Goal: Communication & Community: Answer question/provide support

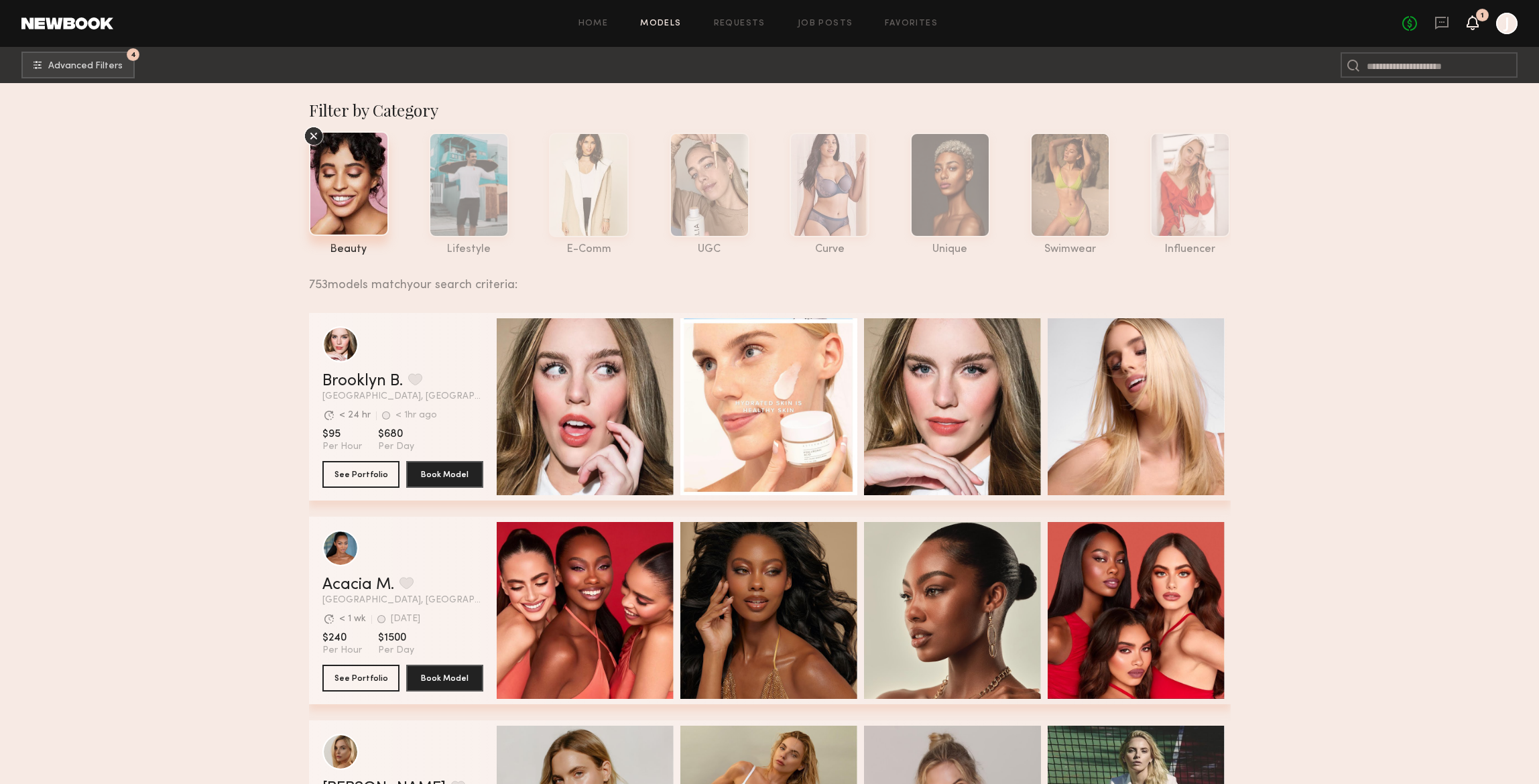
click at [1478, 21] on icon at bounding box center [1473, 23] width 12 height 15
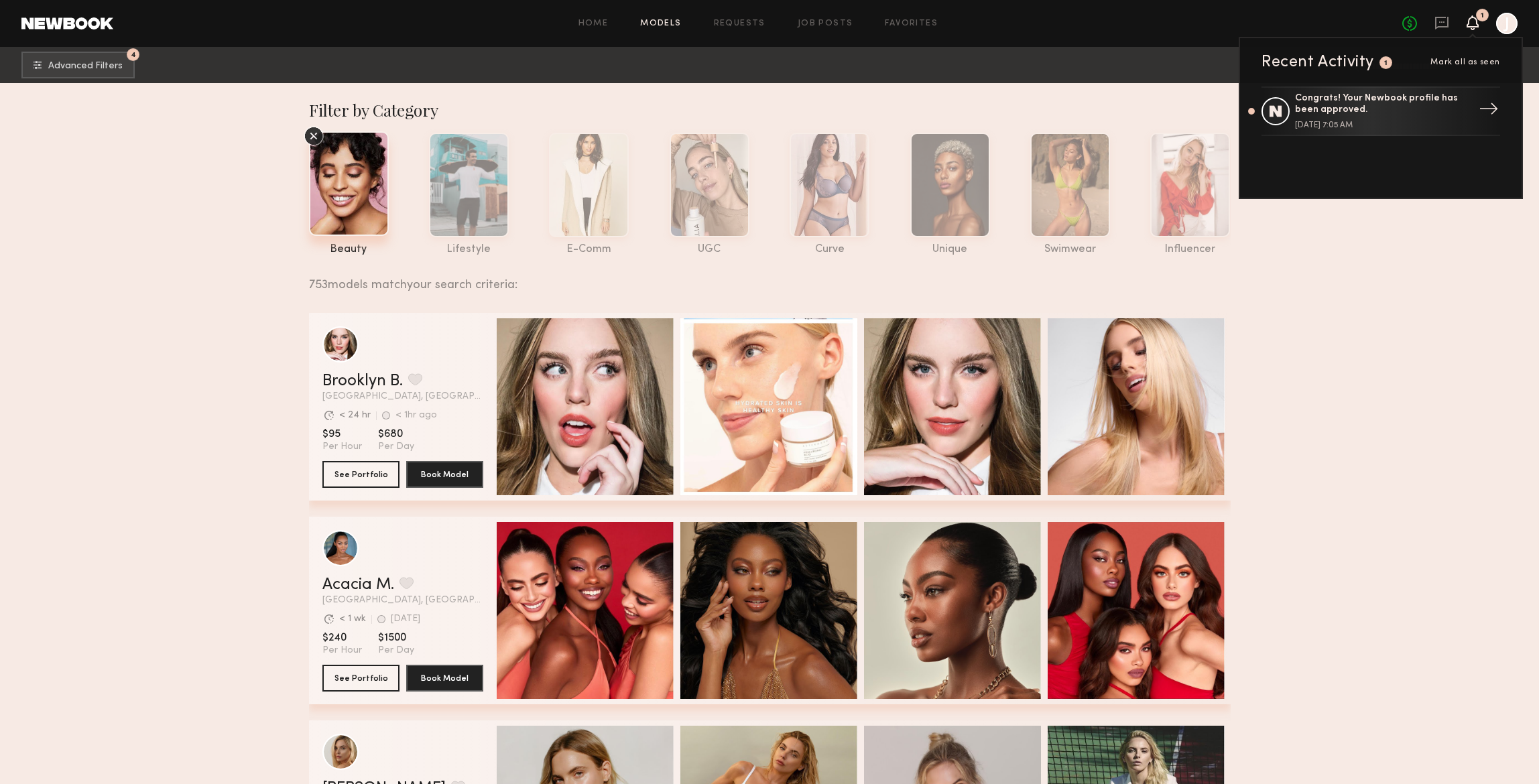
click at [1412, 111] on div "Congrats! Your Newbook profile has been approved." at bounding box center [1382, 104] width 174 height 23
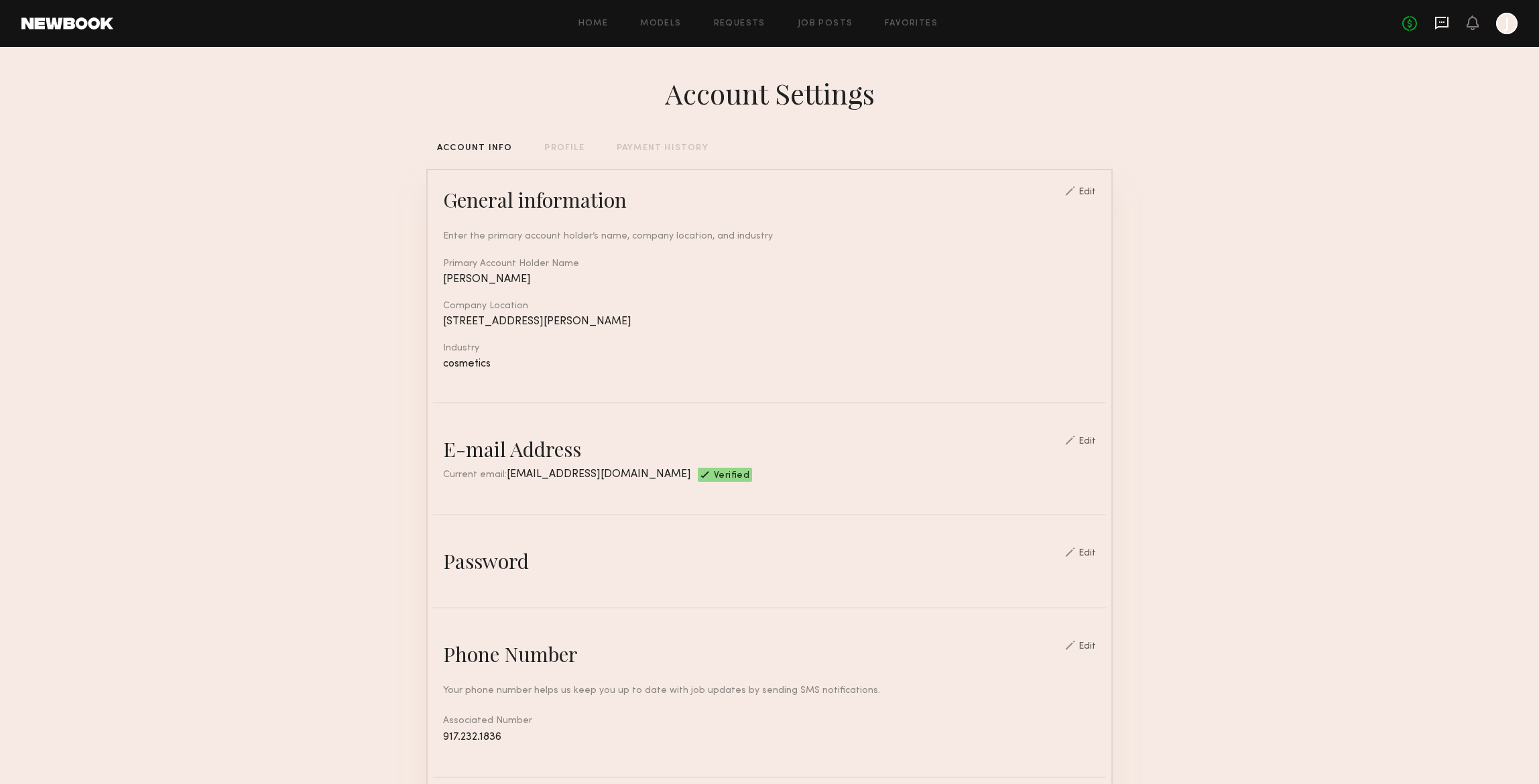
click at [1441, 22] on icon at bounding box center [1441, 23] width 5 height 2
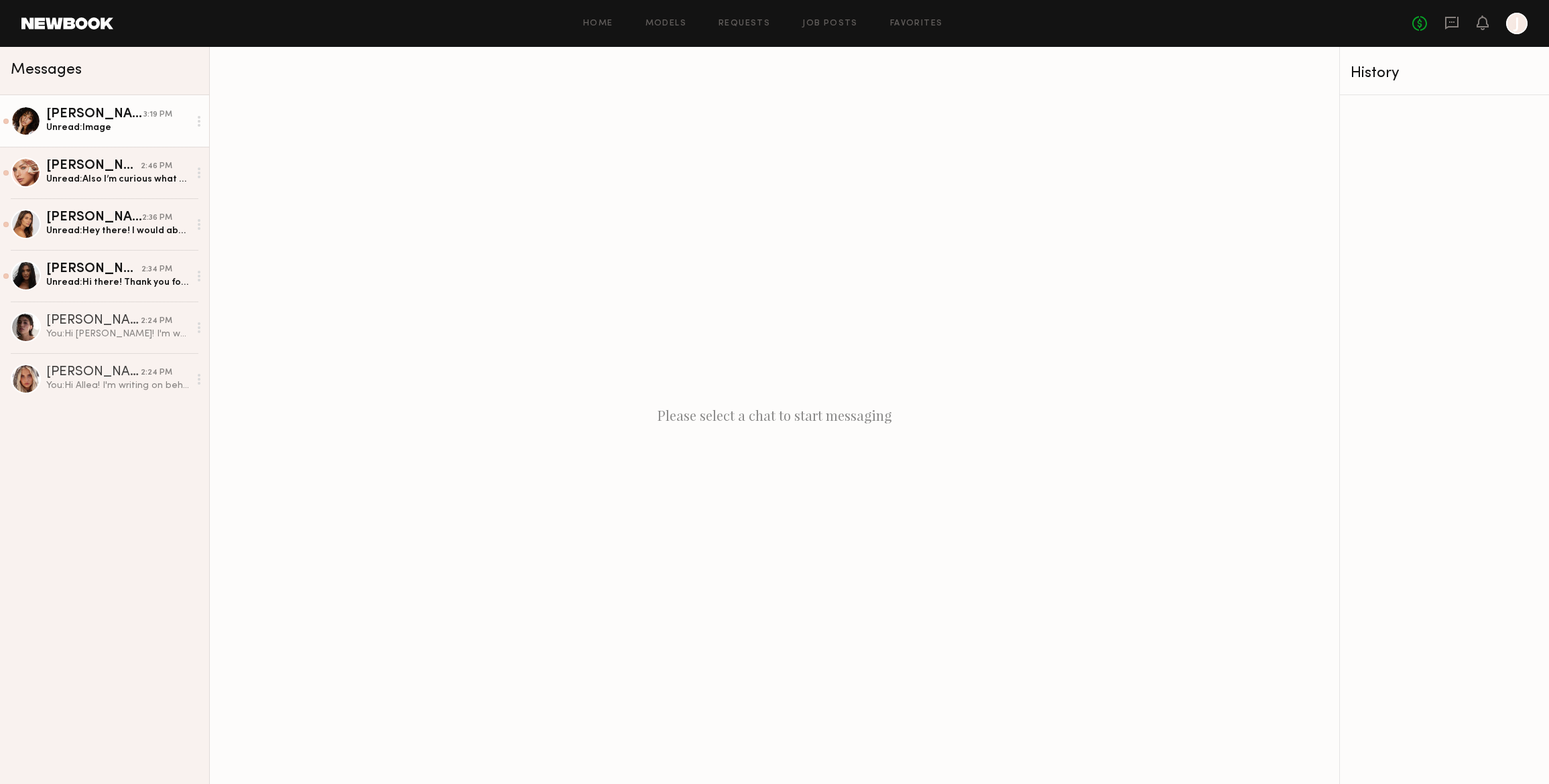
click at [109, 123] on div "Unread: Image" at bounding box center [118, 128] width 143 height 13
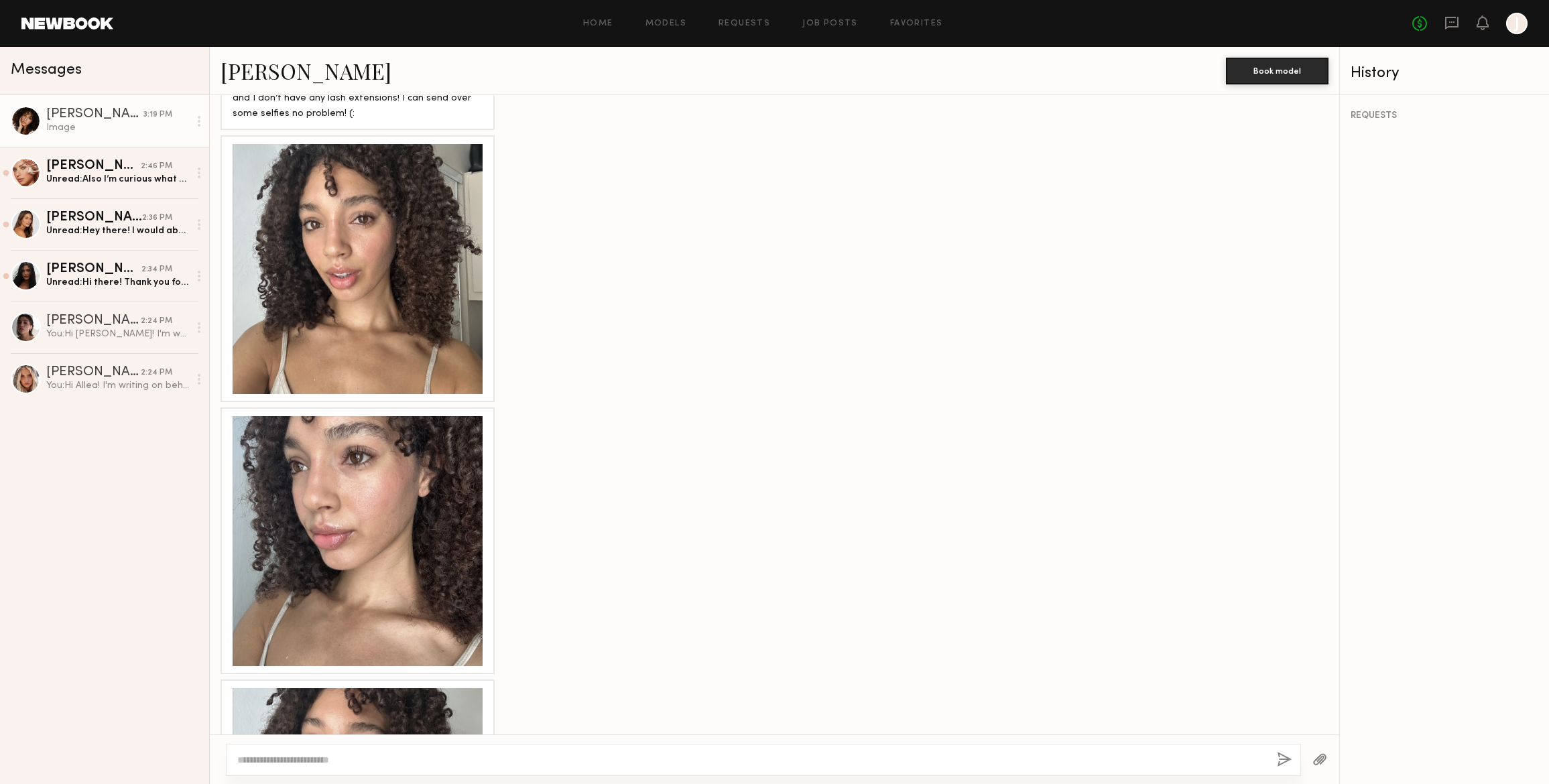
scroll to position [716, 0]
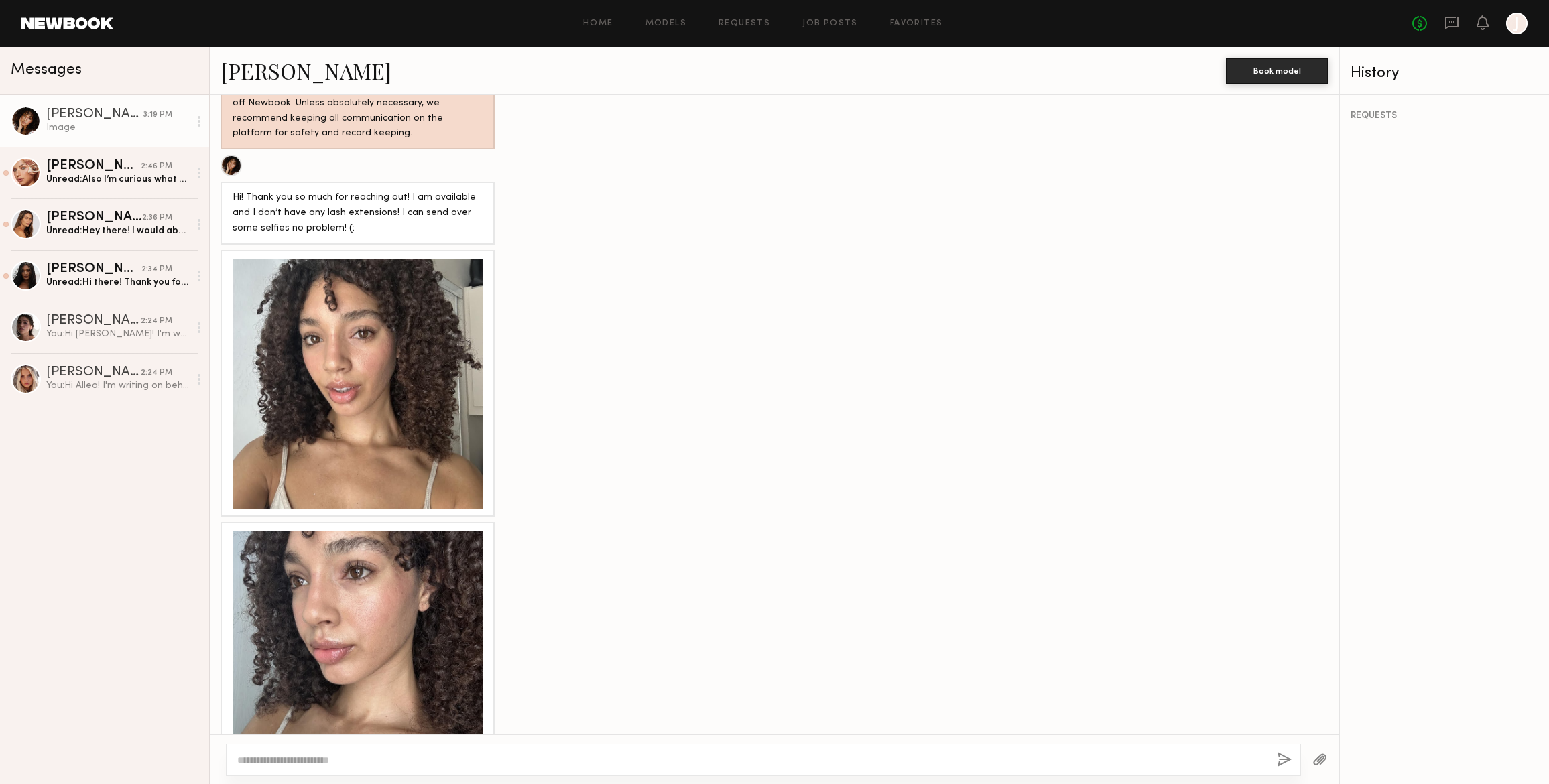
click at [264, 761] on textarea at bounding box center [752, 760] width 1029 height 14
type textarea "**********"
click at [1281, 757] on button "button" at bounding box center [1285, 760] width 15 height 17
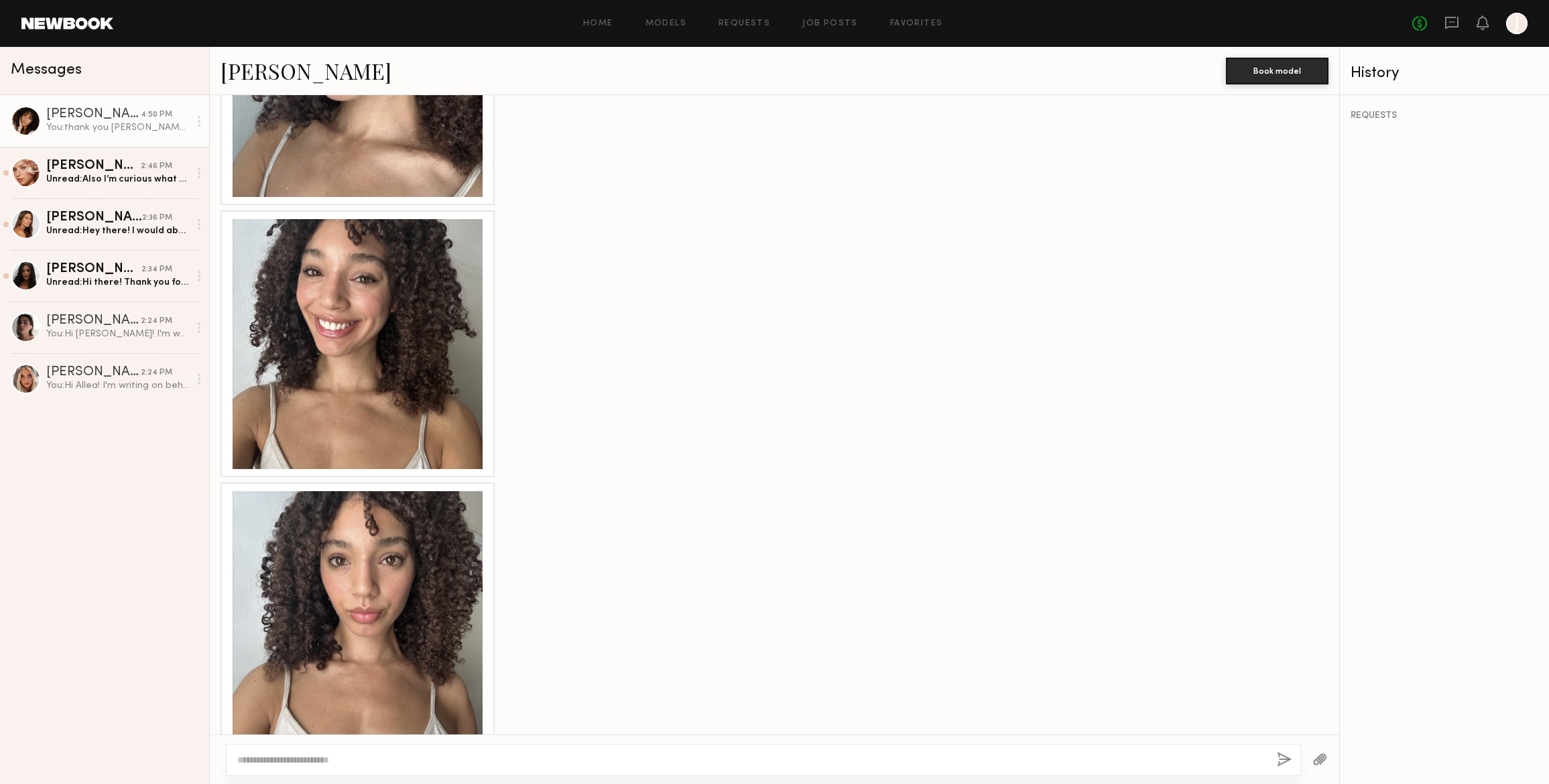
scroll to position [1307, 0]
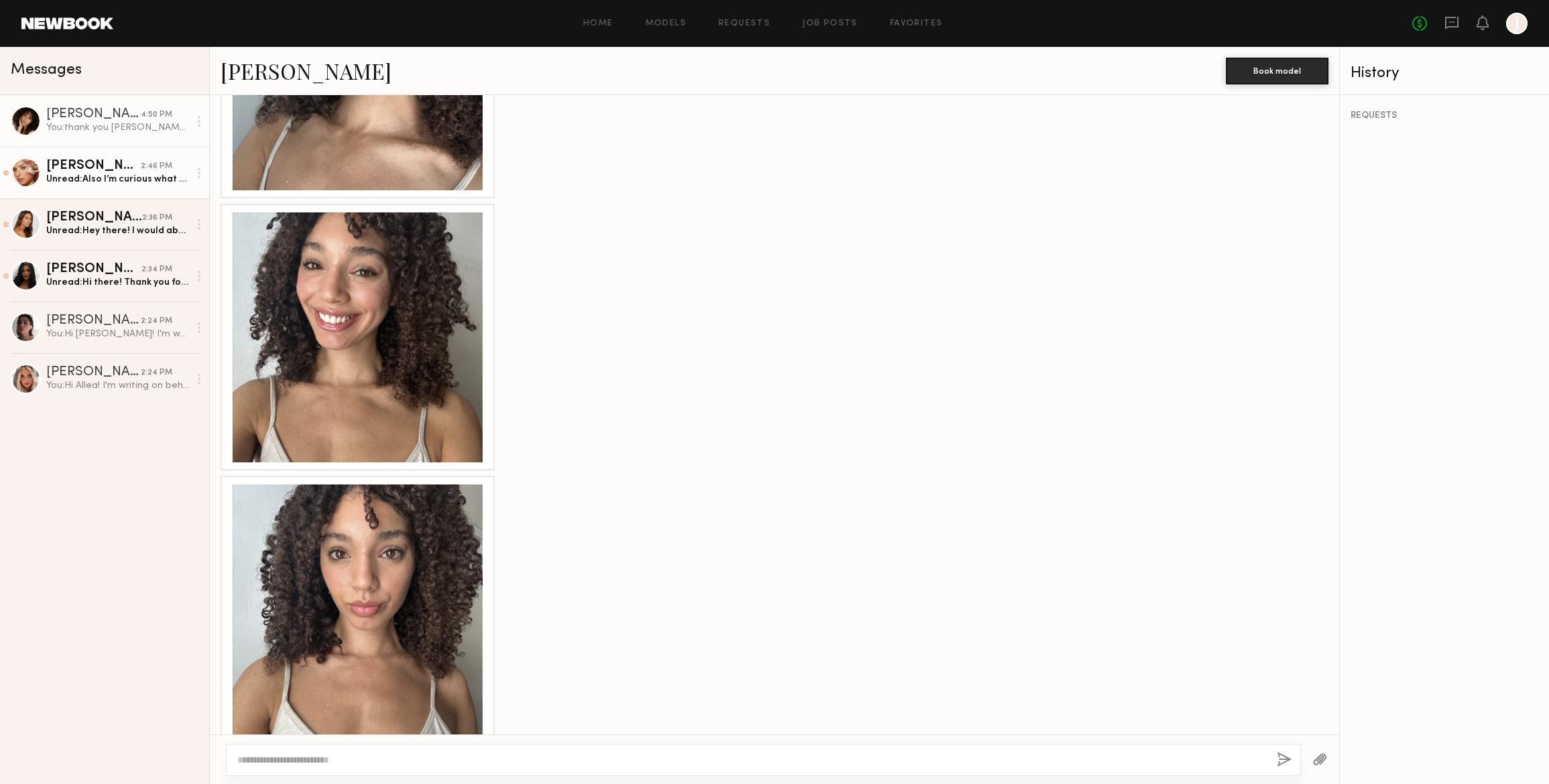
click at [128, 171] on div "[PERSON_NAME]" at bounding box center [94, 166] width 95 height 14
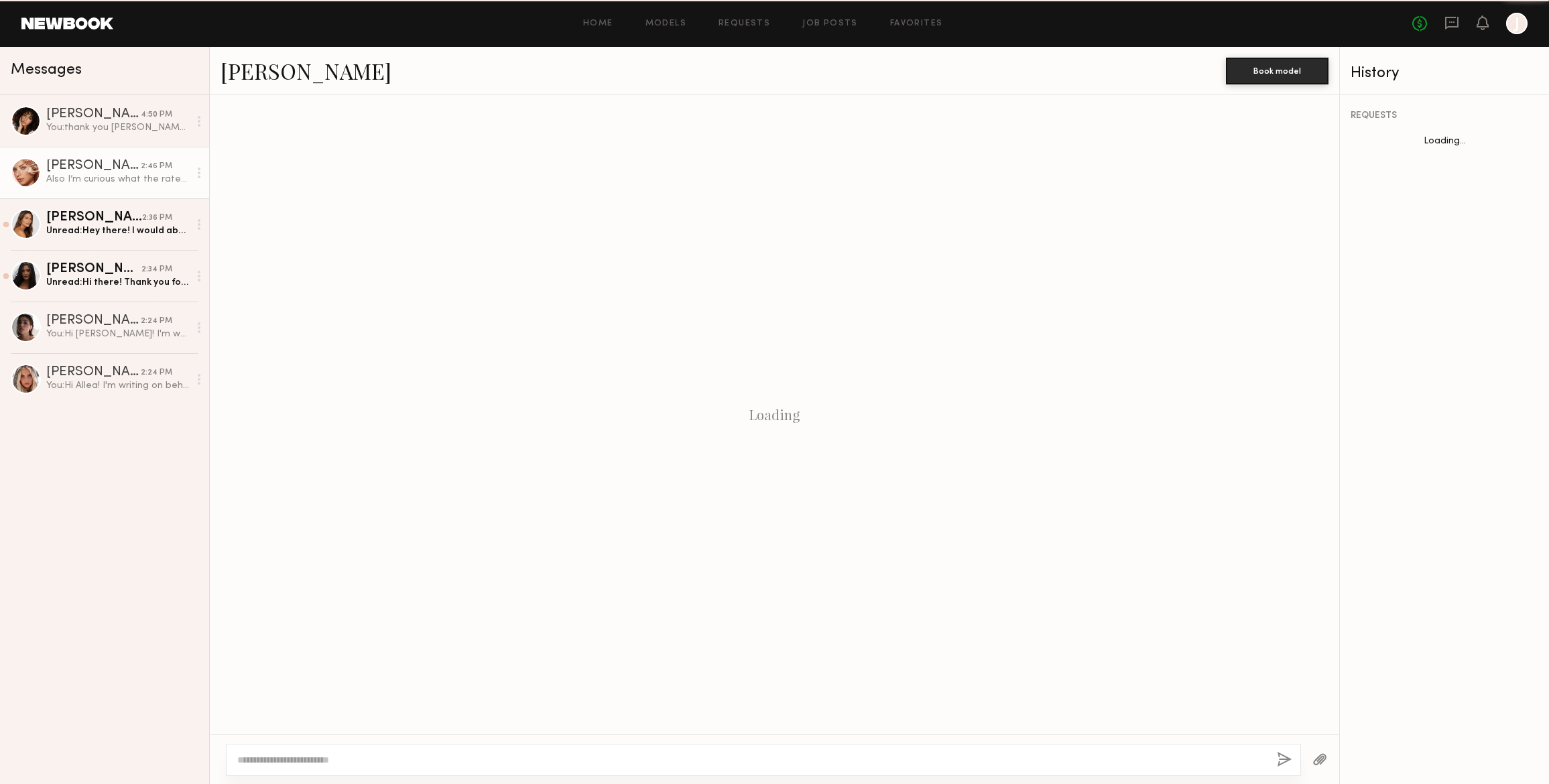
scroll to position [279, 0]
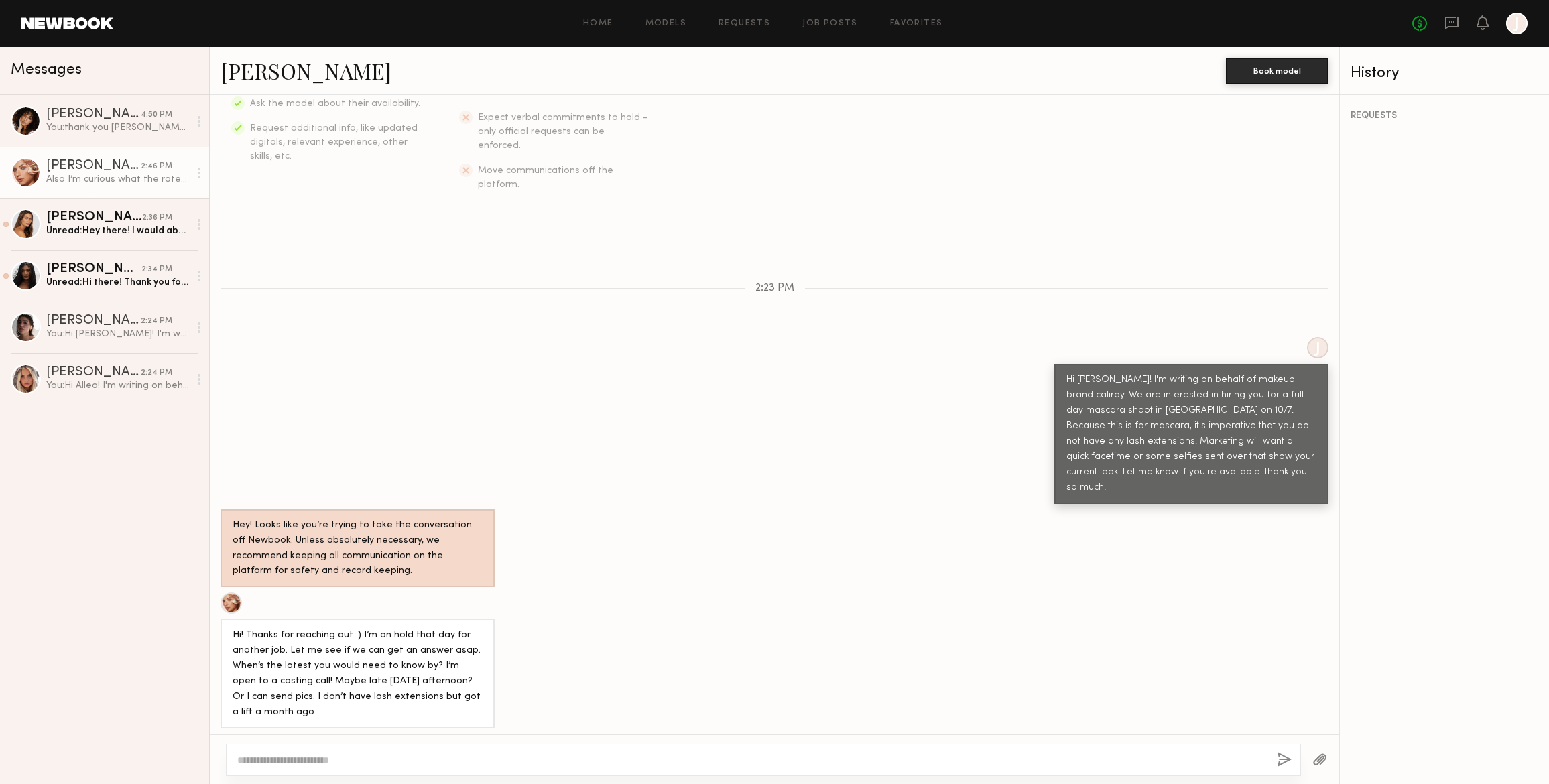
click at [241, 761] on textarea at bounding box center [752, 760] width 1029 height 14
click at [305, 753] on textarea at bounding box center [752, 760] width 1029 height 14
type textarea "**********"
click at [1286, 757] on button "button" at bounding box center [1285, 760] width 15 height 17
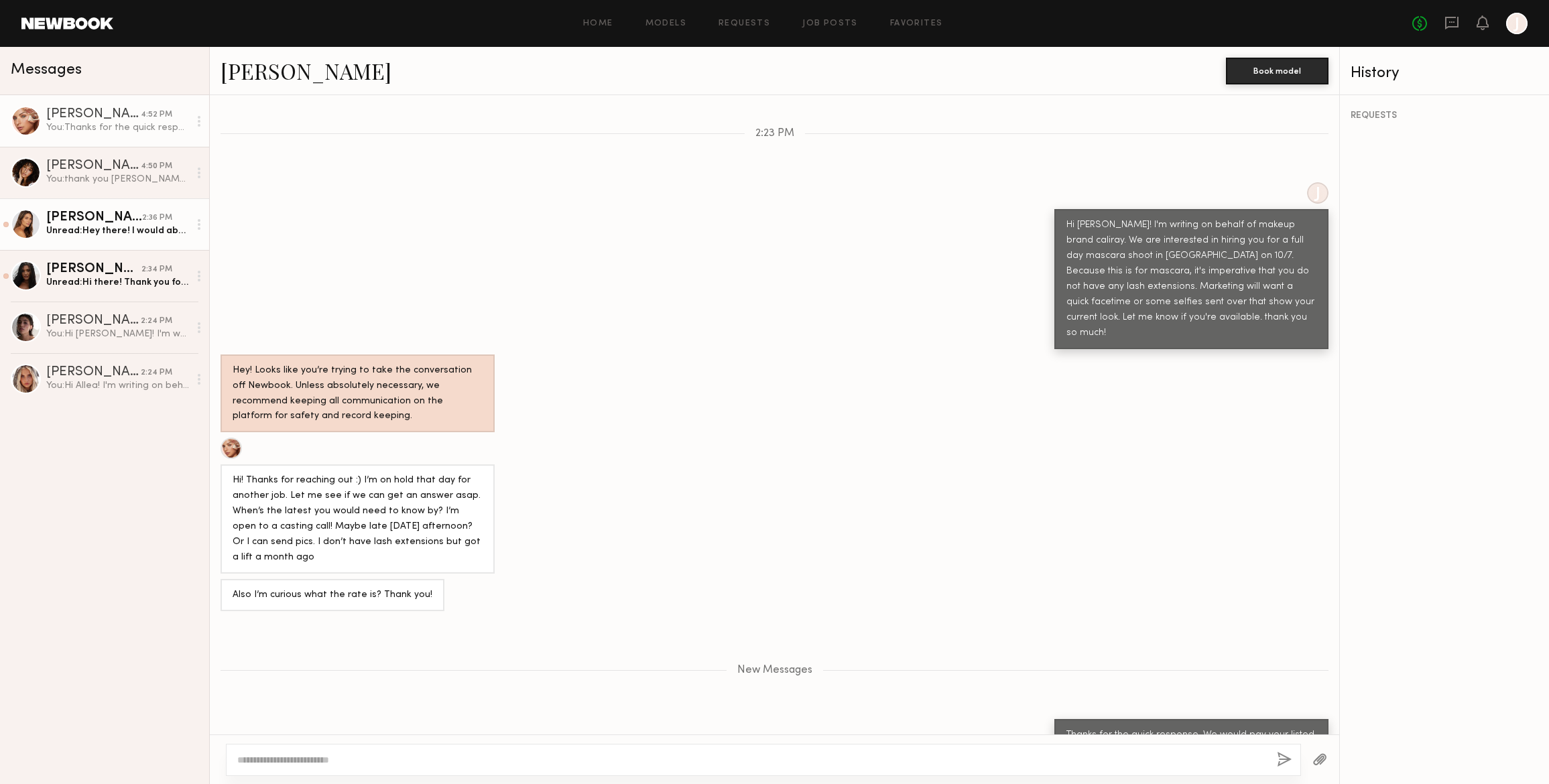
click at [92, 225] on div "Unread: Hey there! I would absolutely love to work with you guys again, but I a…" at bounding box center [118, 231] width 143 height 13
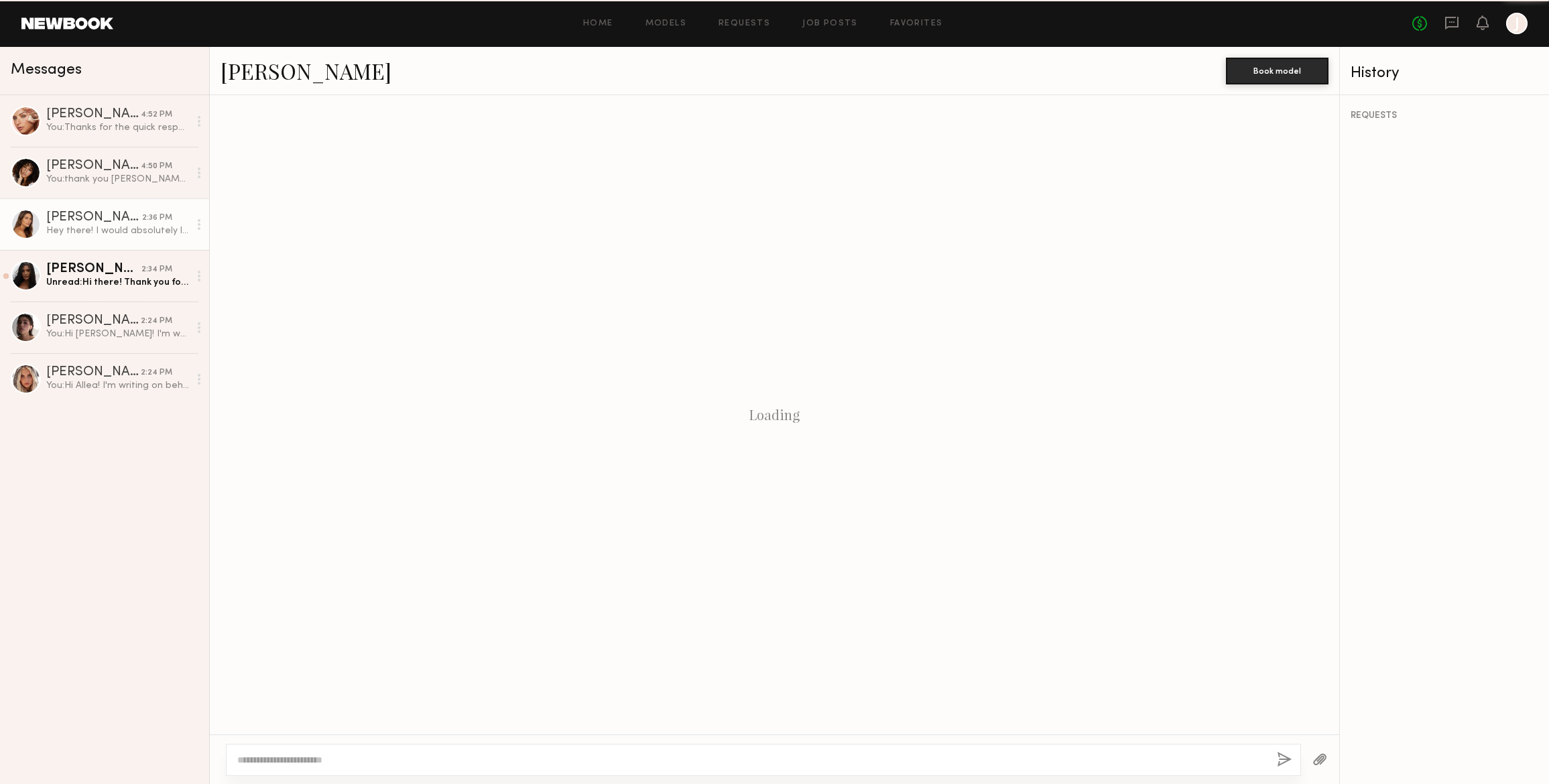
scroll to position [184, 0]
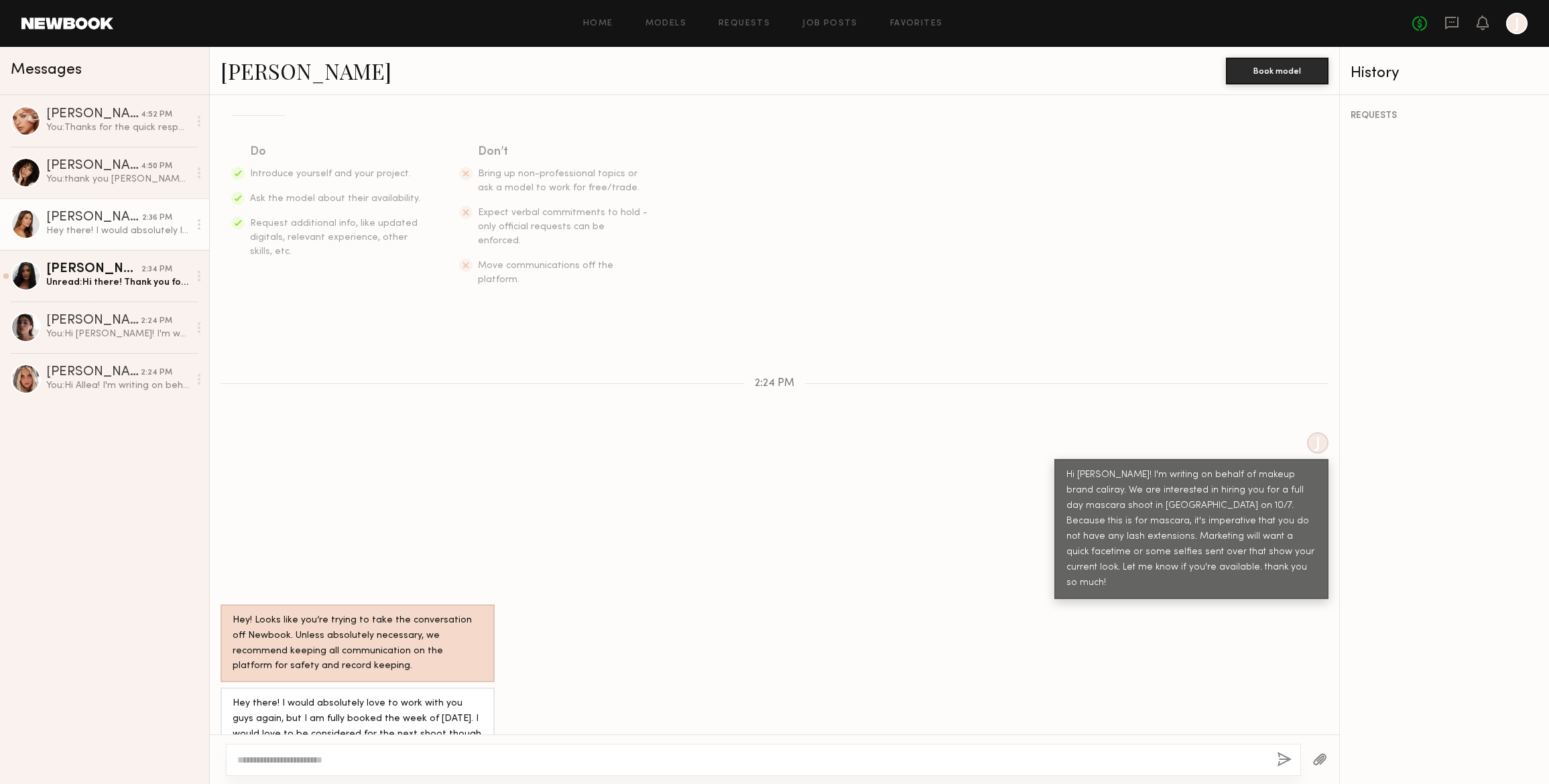
click at [314, 757] on textarea at bounding box center [752, 760] width 1029 height 14
type textarea "**********"
click at [1284, 758] on button "button" at bounding box center [1285, 760] width 15 height 17
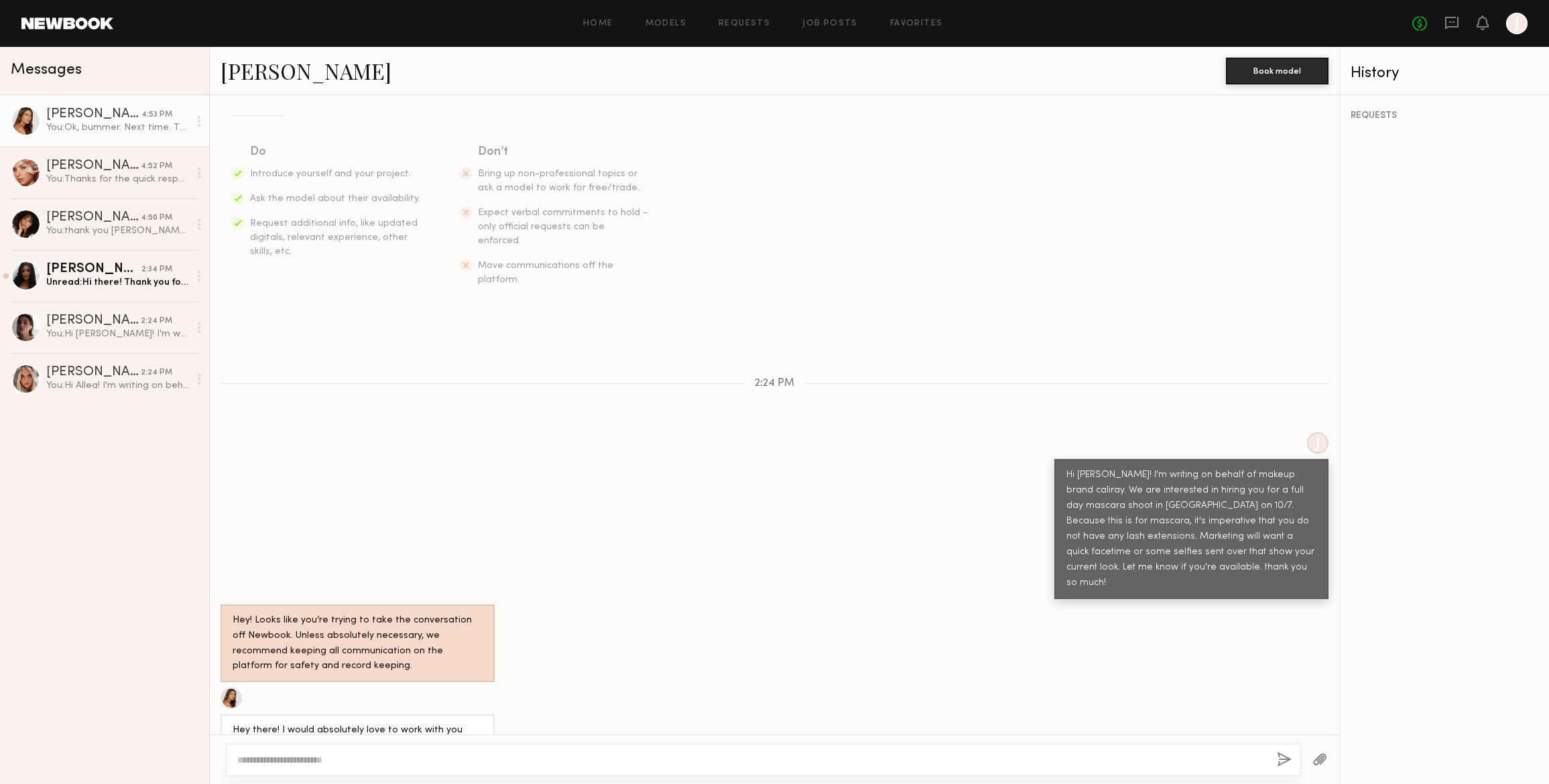
scroll to position [350, 0]
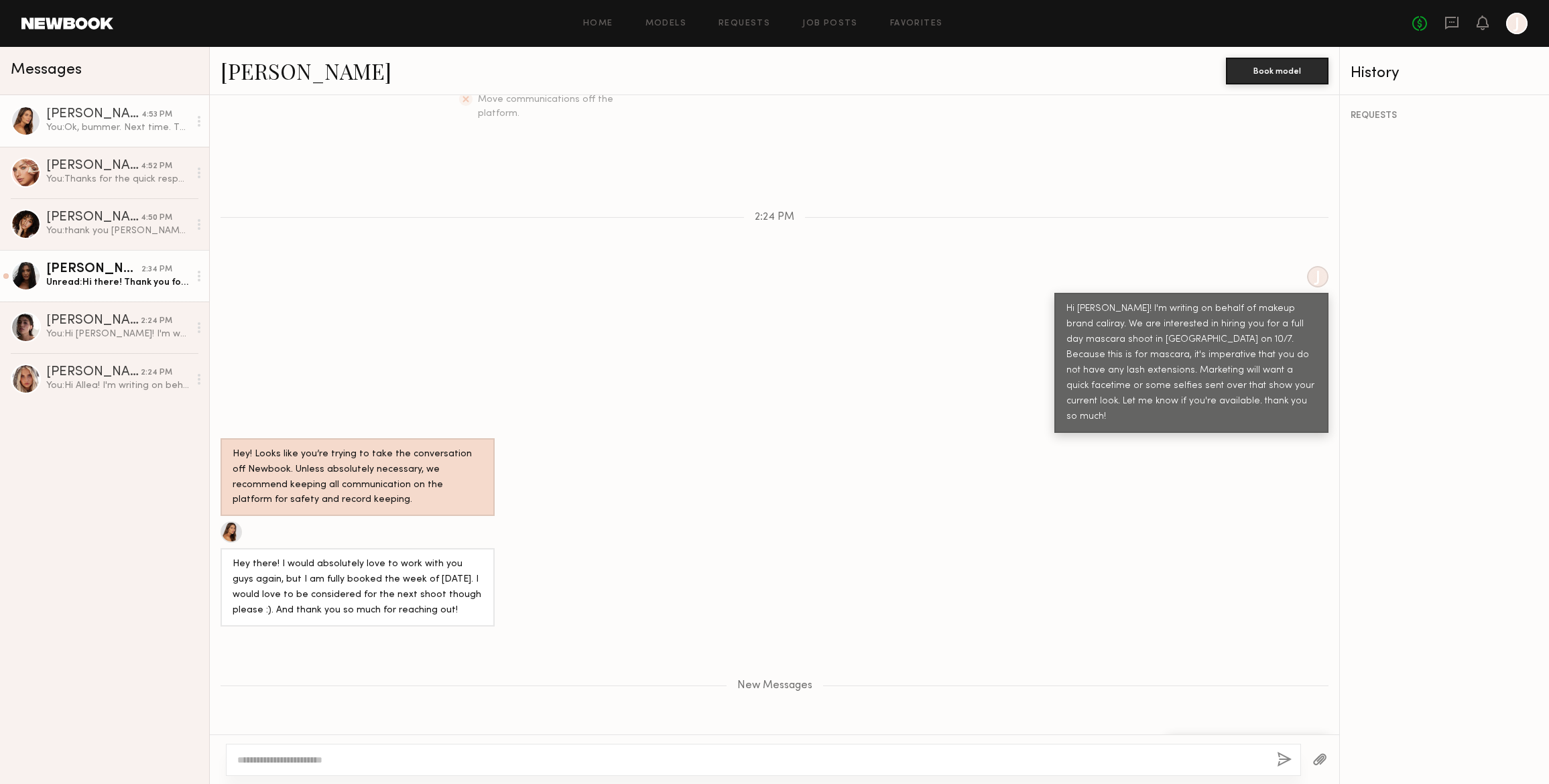
click at [96, 272] on div "[PERSON_NAME]" at bounding box center [94, 270] width 95 height 14
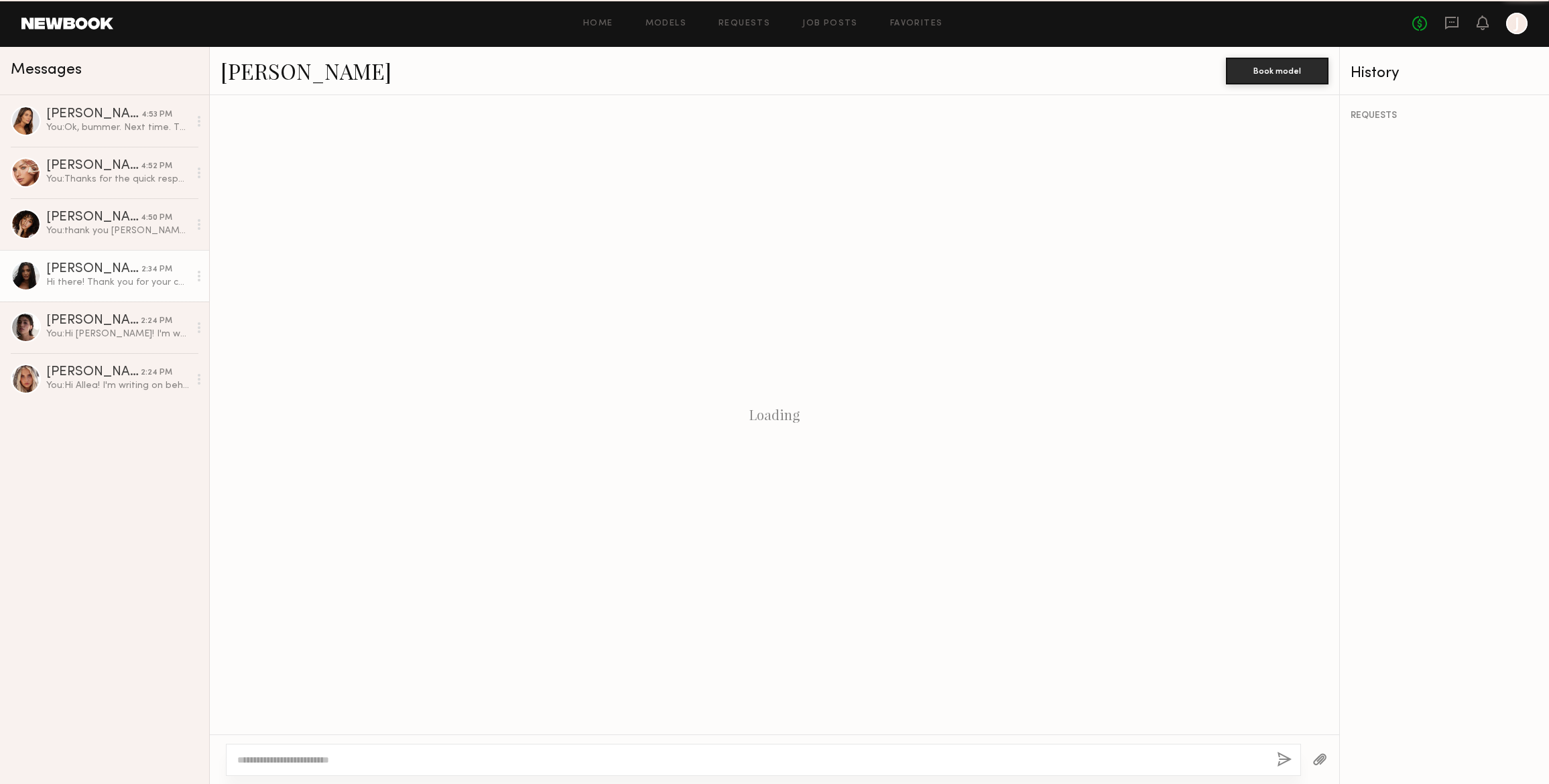
scroll to position [184, 0]
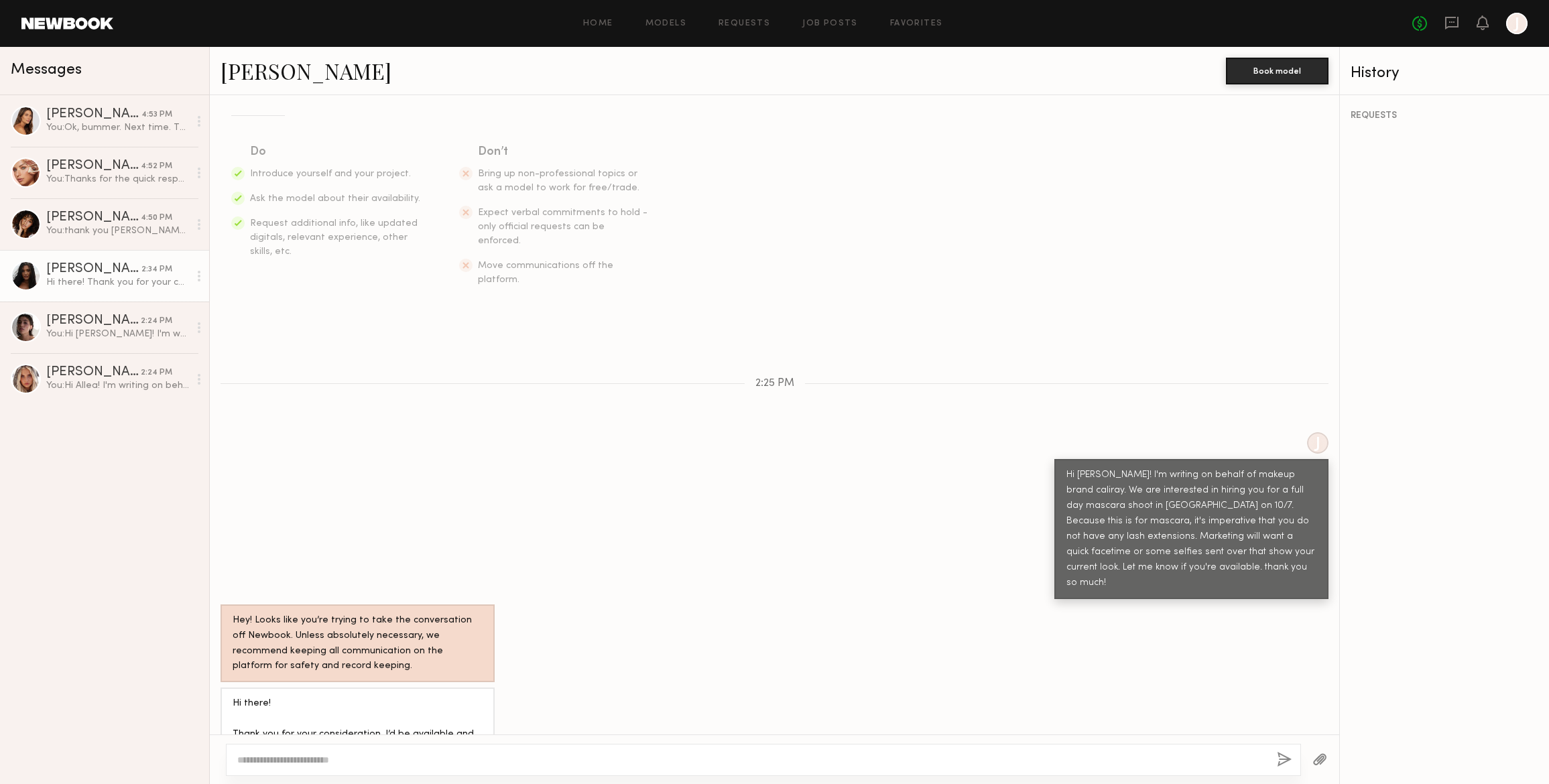
click at [270, 760] on textarea at bounding box center [752, 760] width 1029 height 14
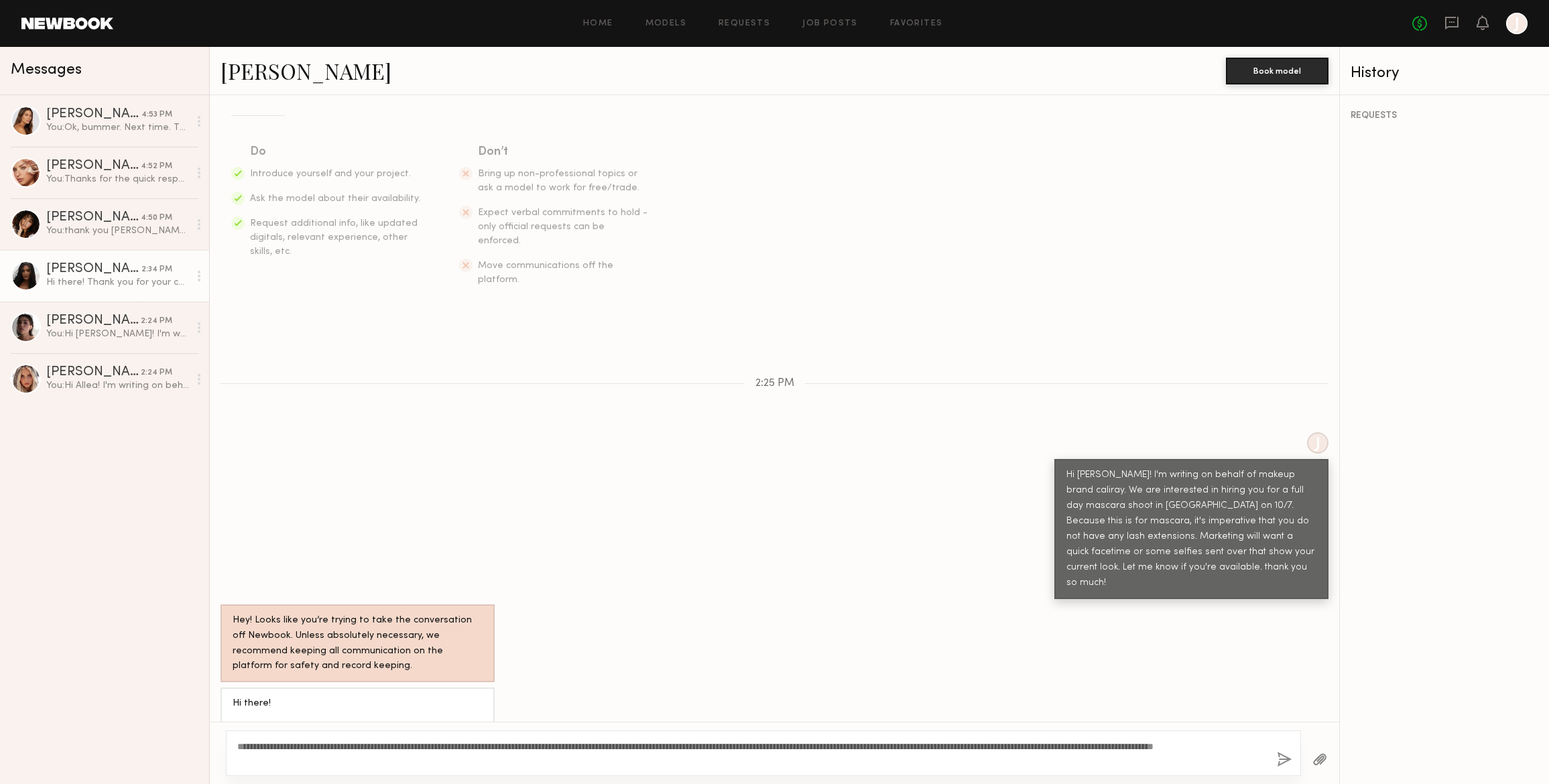
type textarea "**********"
click at [1279, 755] on button "button" at bounding box center [1285, 760] width 15 height 17
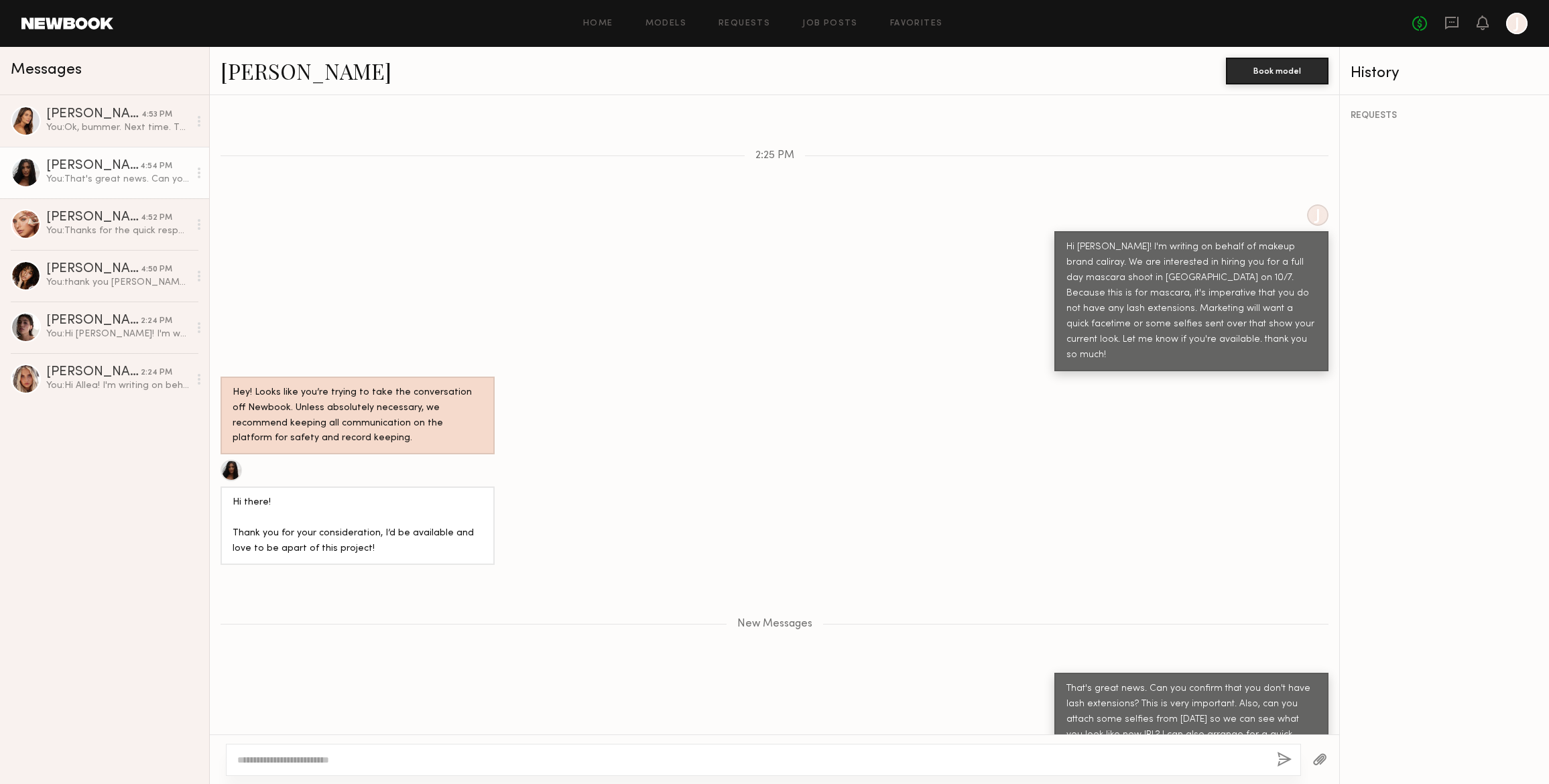
scroll to position [496, 0]
